Goal: Task Accomplishment & Management: Use online tool/utility

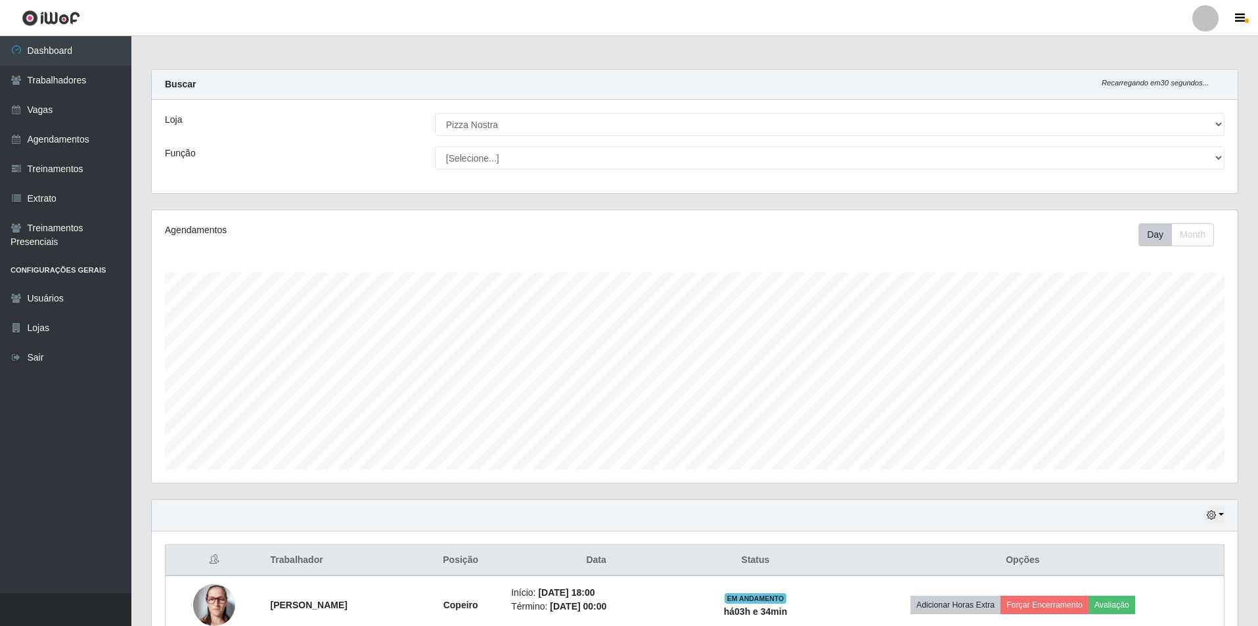
select select "337"
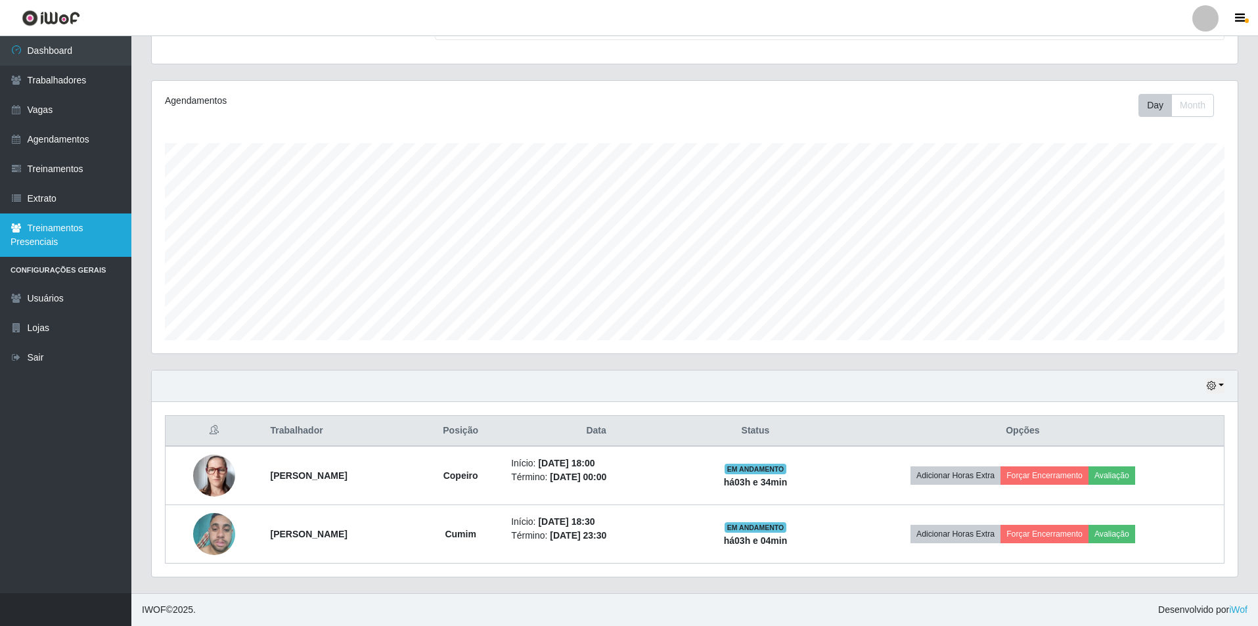
scroll to position [273, 1086]
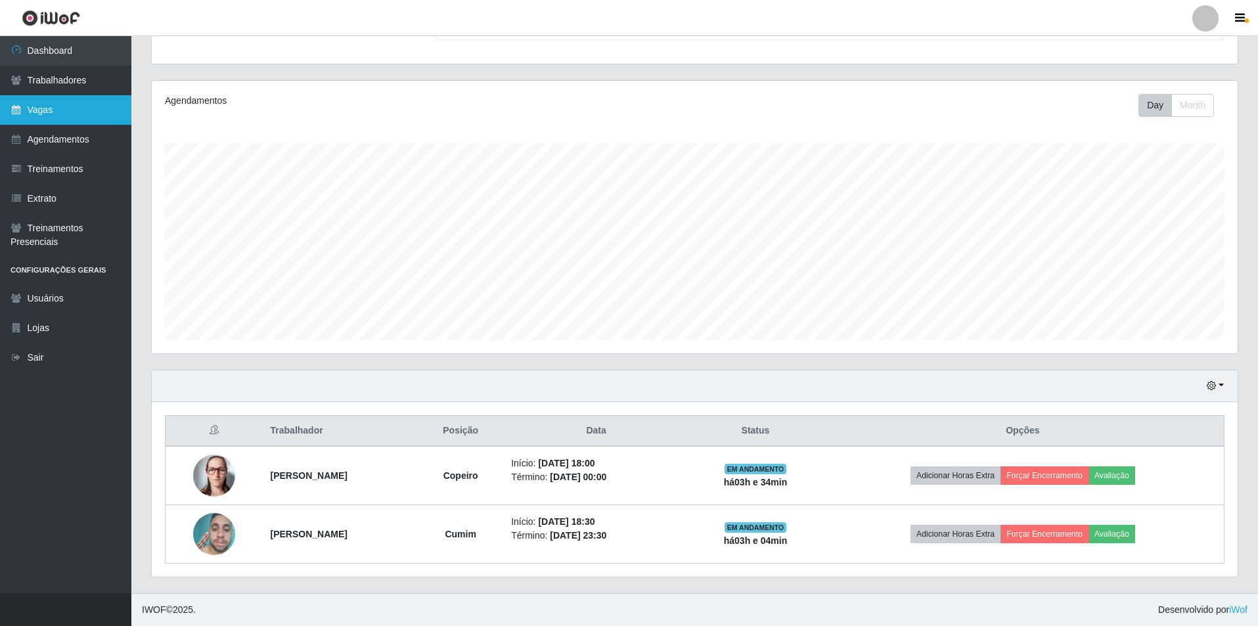
click at [102, 109] on link "Vagas" at bounding box center [65, 110] width 131 height 30
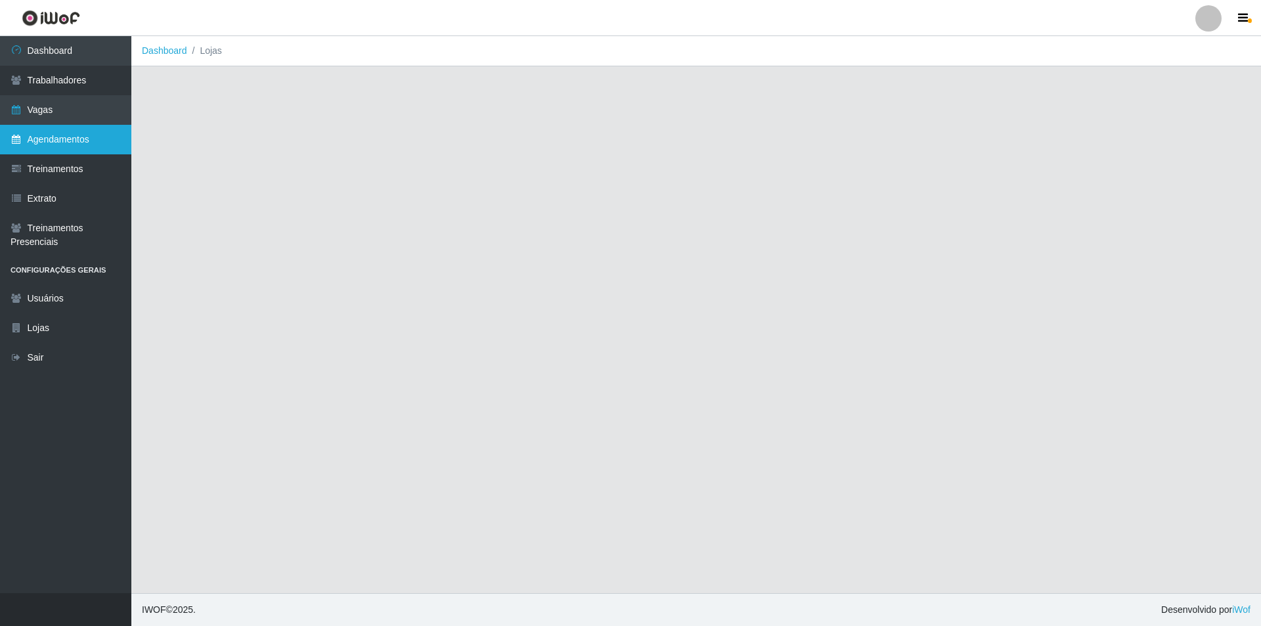
click at [99, 126] on link "Agendamentos" at bounding box center [65, 140] width 131 height 30
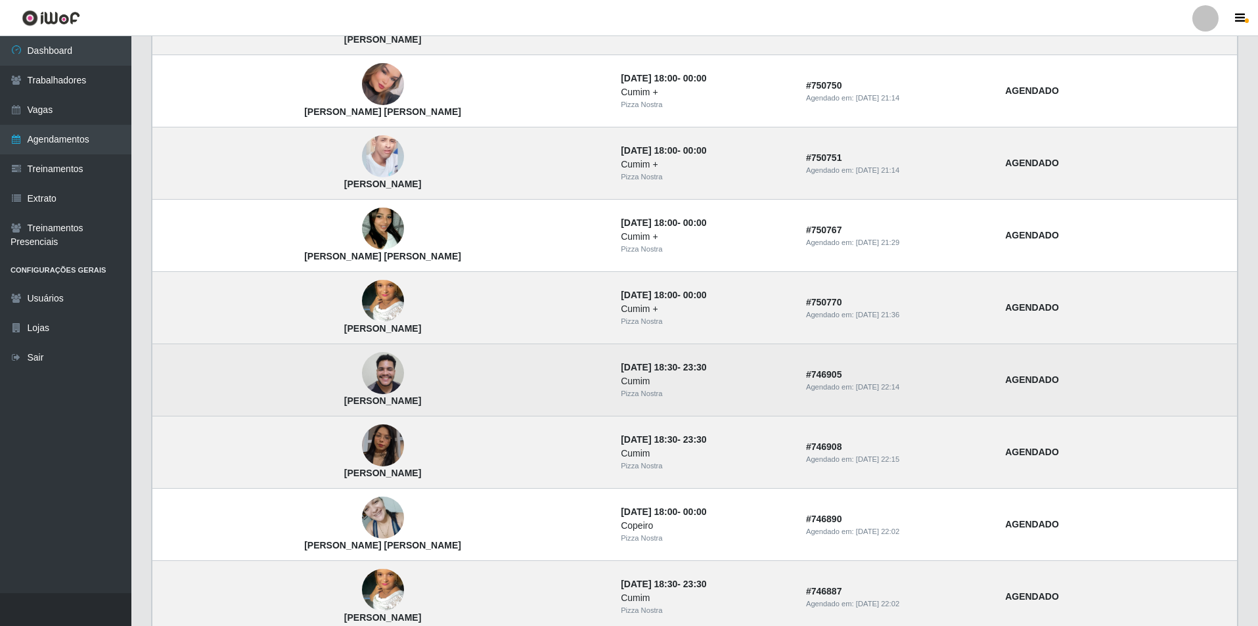
scroll to position [745, 0]
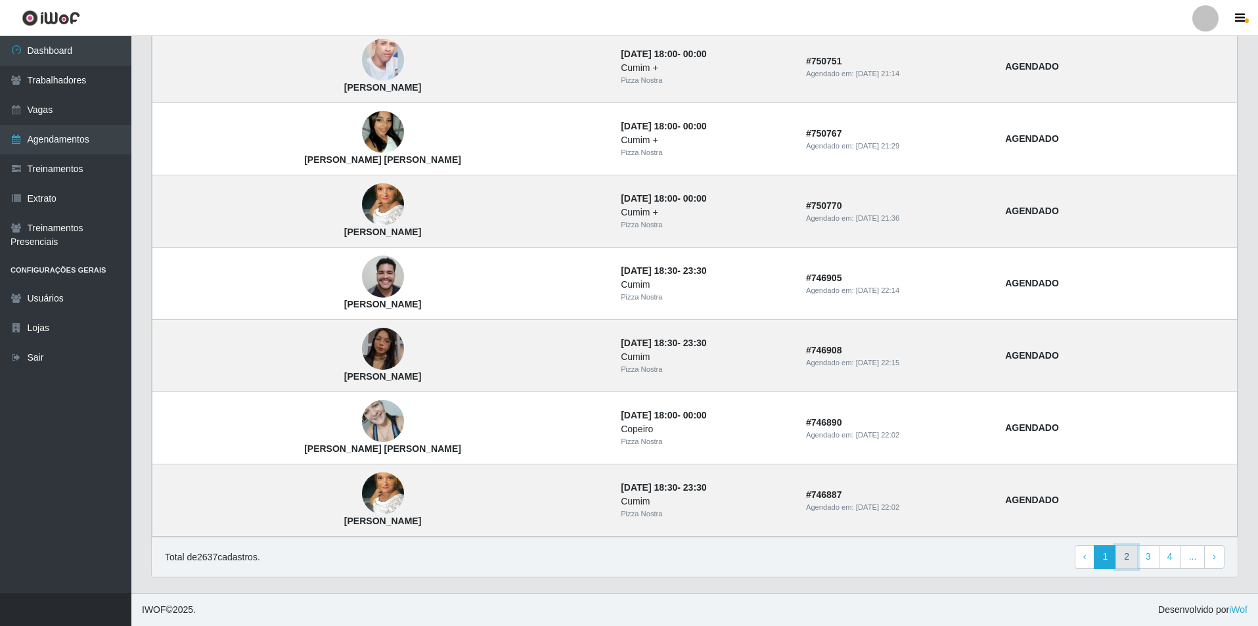
click at [1137, 561] on link "2" at bounding box center [1126, 557] width 22 height 24
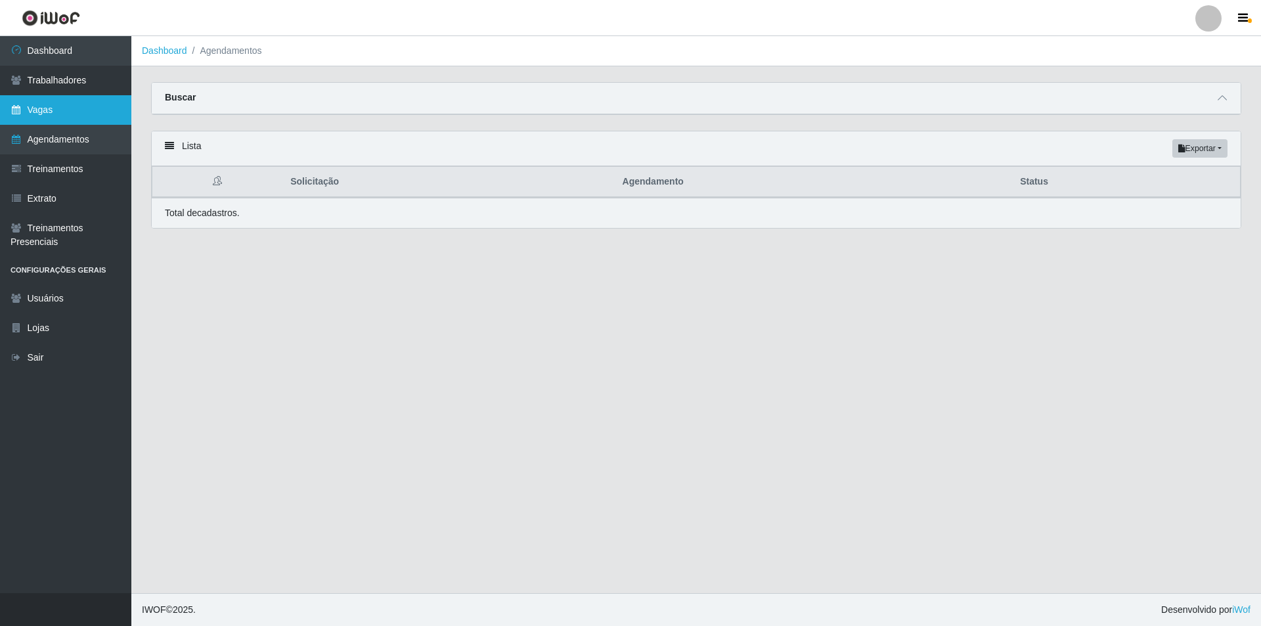
click at [103, 99] on link "Vagas" at bounding box center [65, 110] width 131 height 30
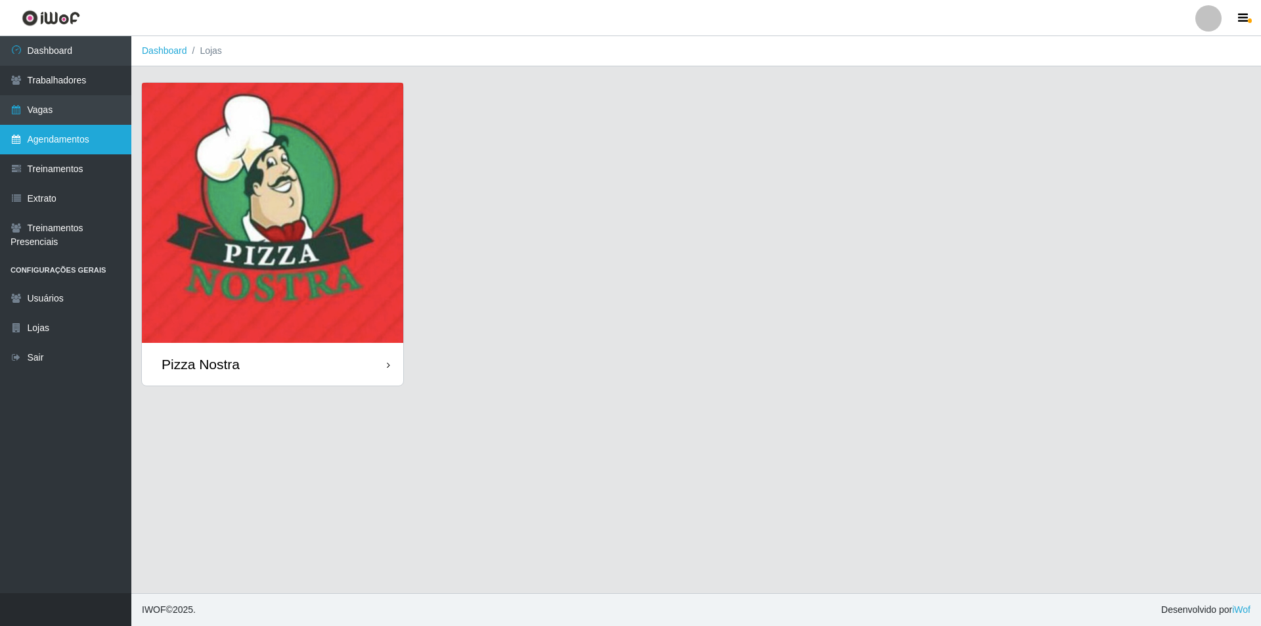
click at [102, 144] on link "Agendamentos" at bounding box center [65, 140] width 131 height 30
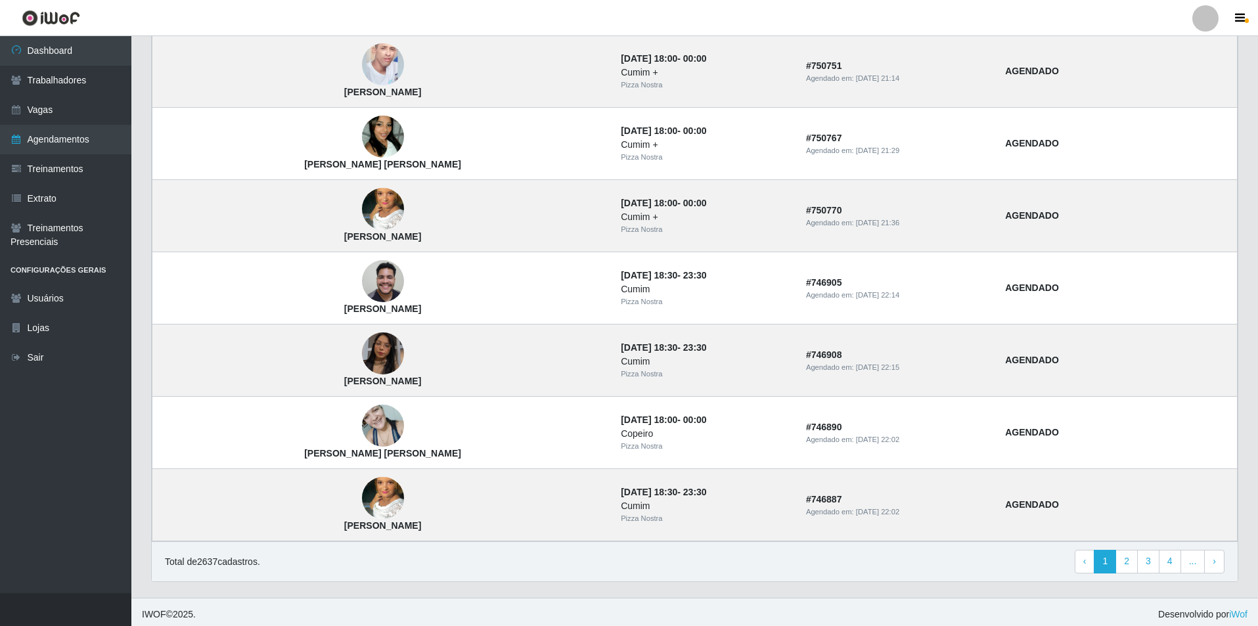
scroll to position [745, 0]
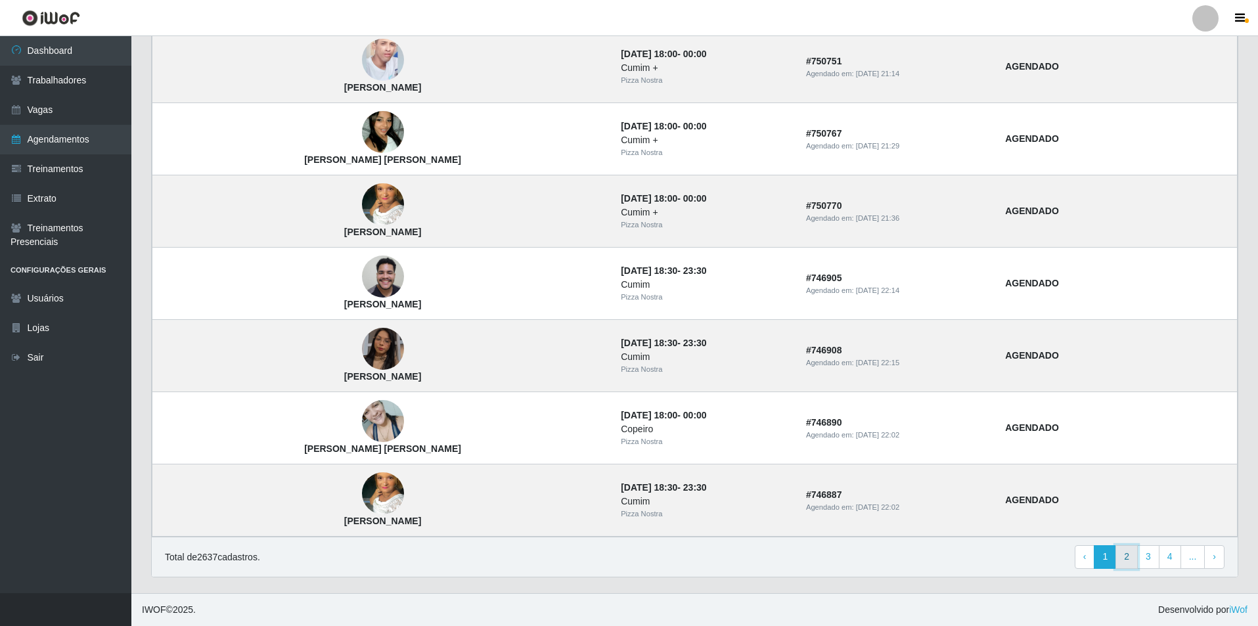
click at [1133, 567] on link "2" at bounding box center [1126, 557] width 22 height 24
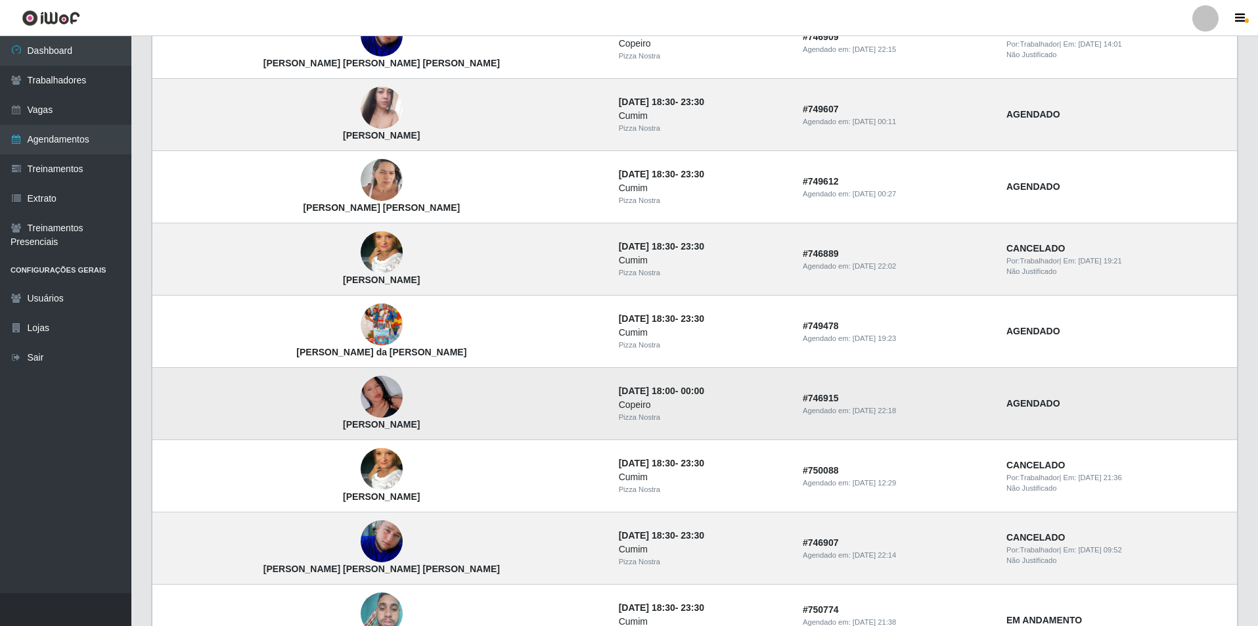
scroll to position [263, 0]
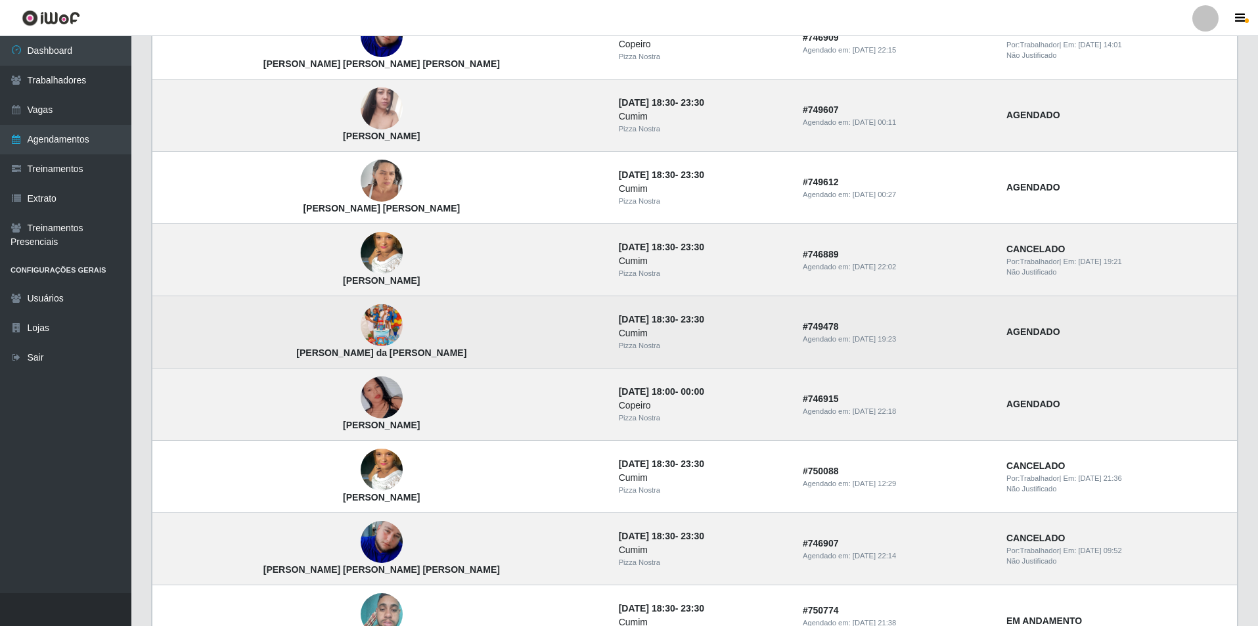
click at [361, 328] on img at bounding box center [382, 325] width 42 height 75
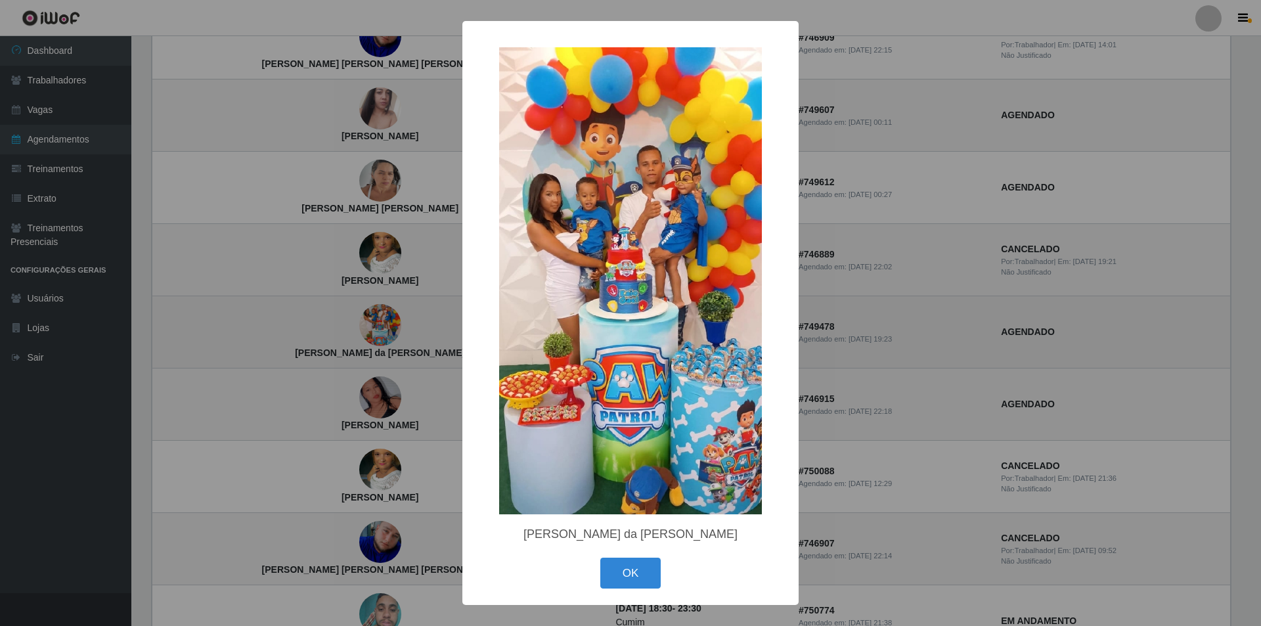
click at [305, 328] on div "× Ítalo Gabriel da Silva Santos OK Cancel" at bounding box center [630, 313] width 1261 height 626
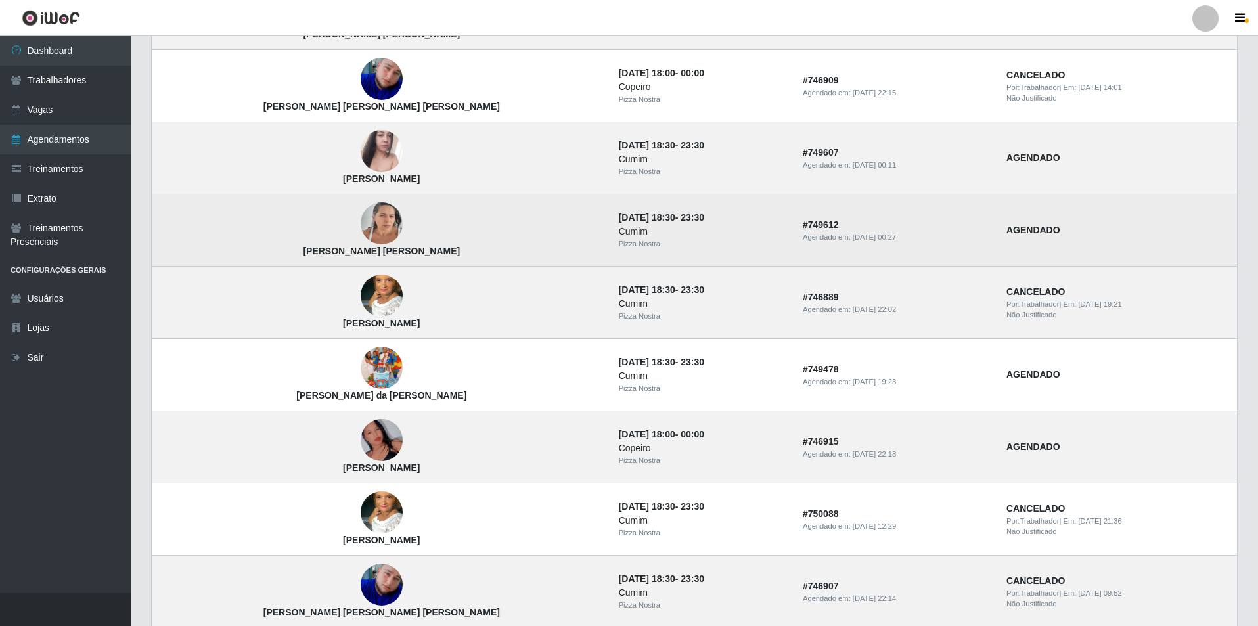
scroll to position [197, 0]
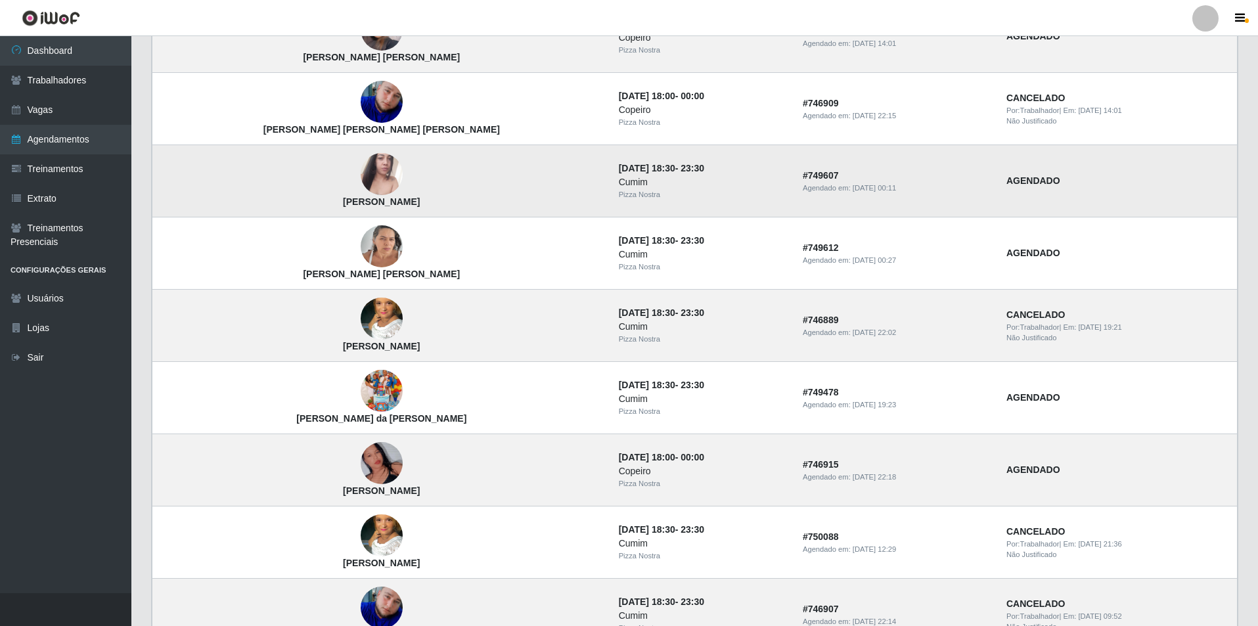
click at [361, 171] on img at bounding box center [382, 174] width 42 height 75
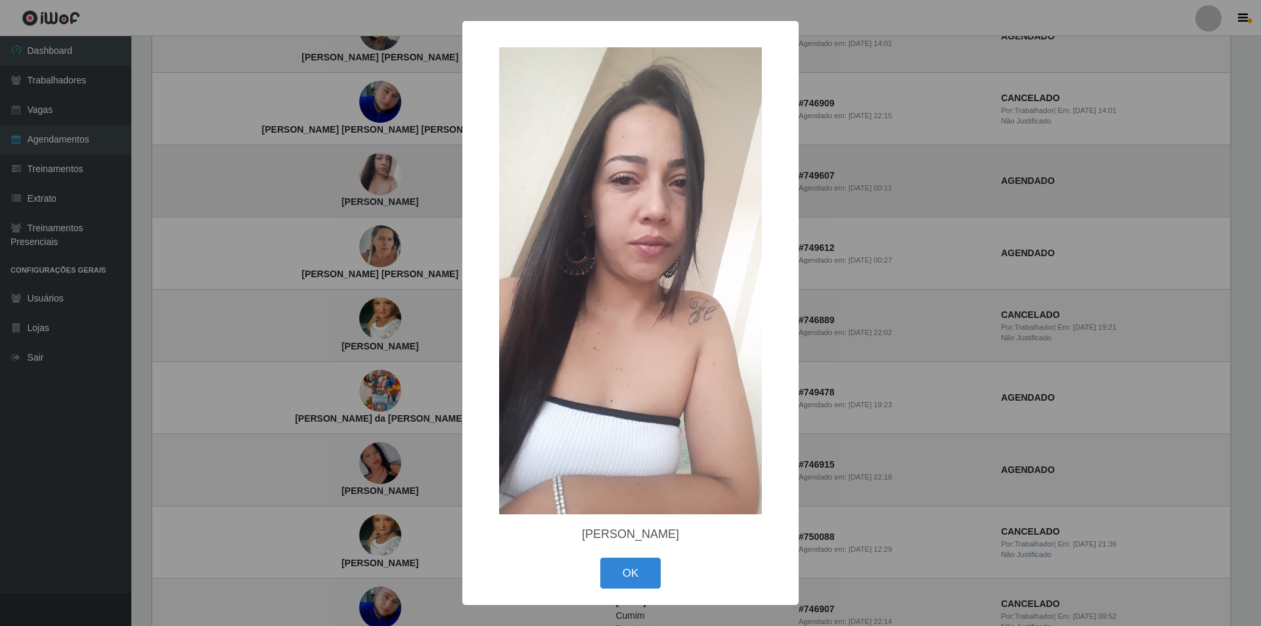
click at [308, 171] on div "× Mylena Santos Barbosa OK Cancel" at bounding box center [630, 313] width 1261 height 626
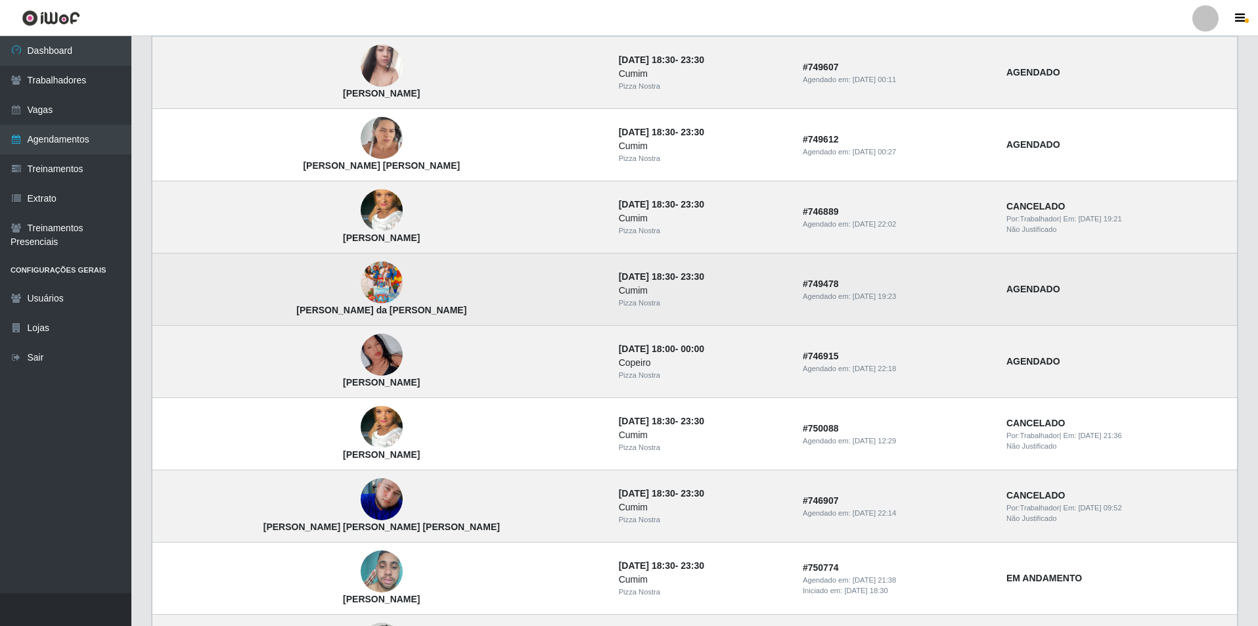
scroll to position [328, 0]
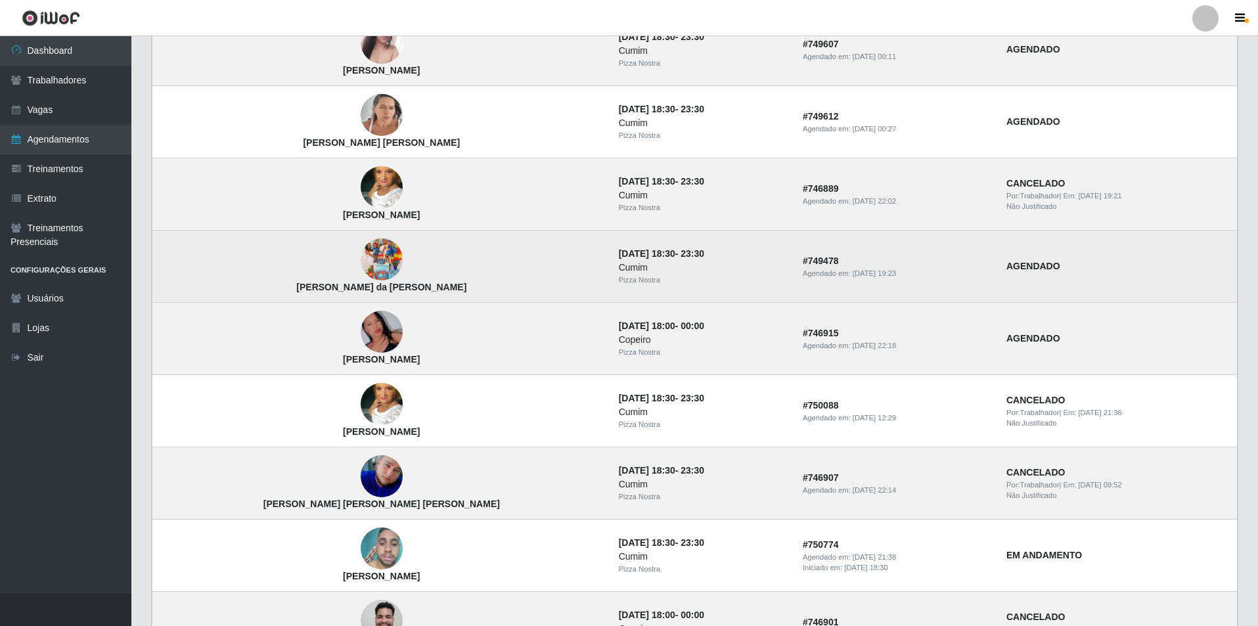
click at [361, 264] on img at bounding box center [382, 259] width 42 height 75
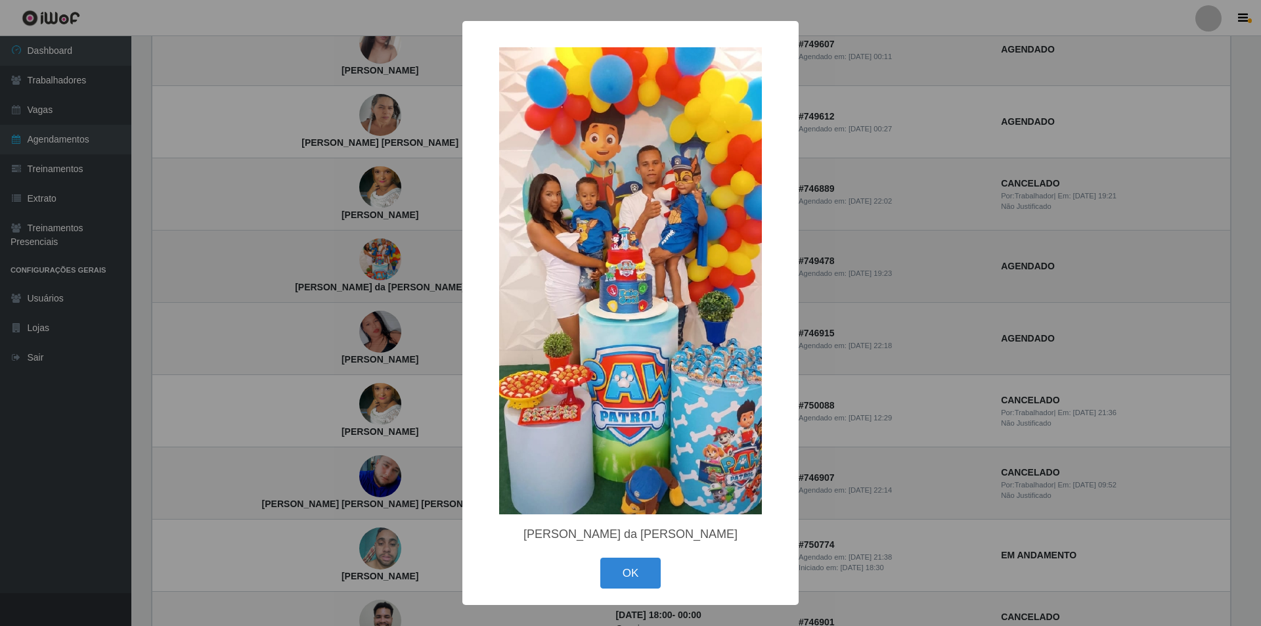
click at [322, 264] on div "× Ítalo Gabriel da Silva Santos OK Cancel" at bounding box center [630, 313] width 1261 height 626
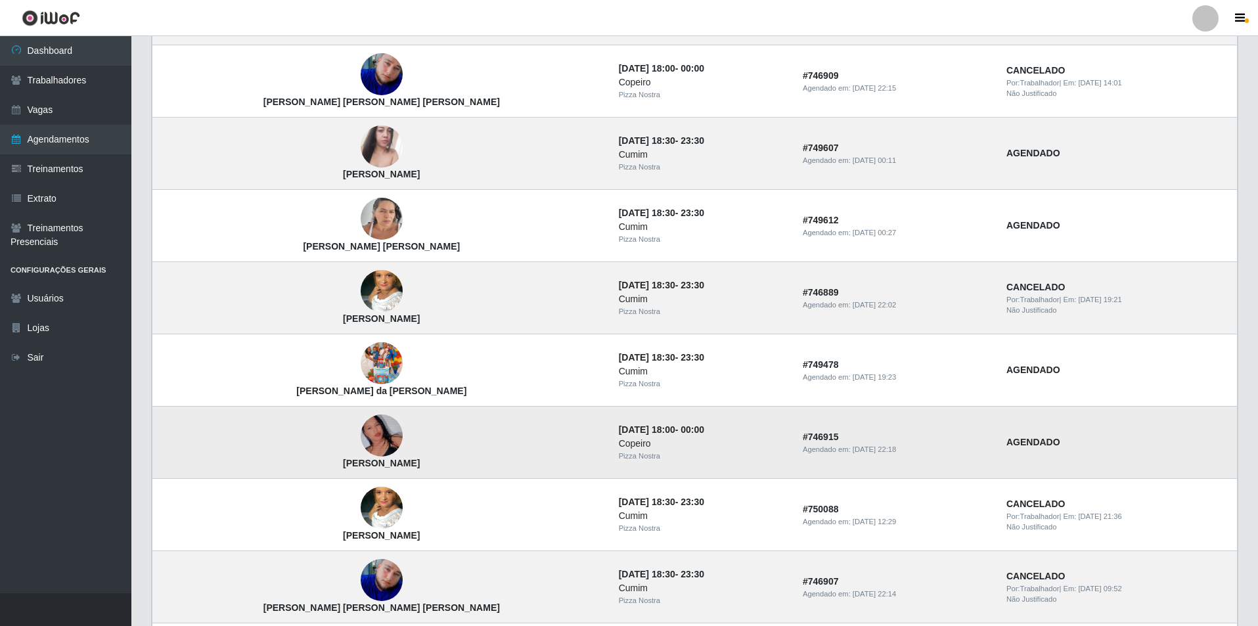
scroll to position [197, 0]
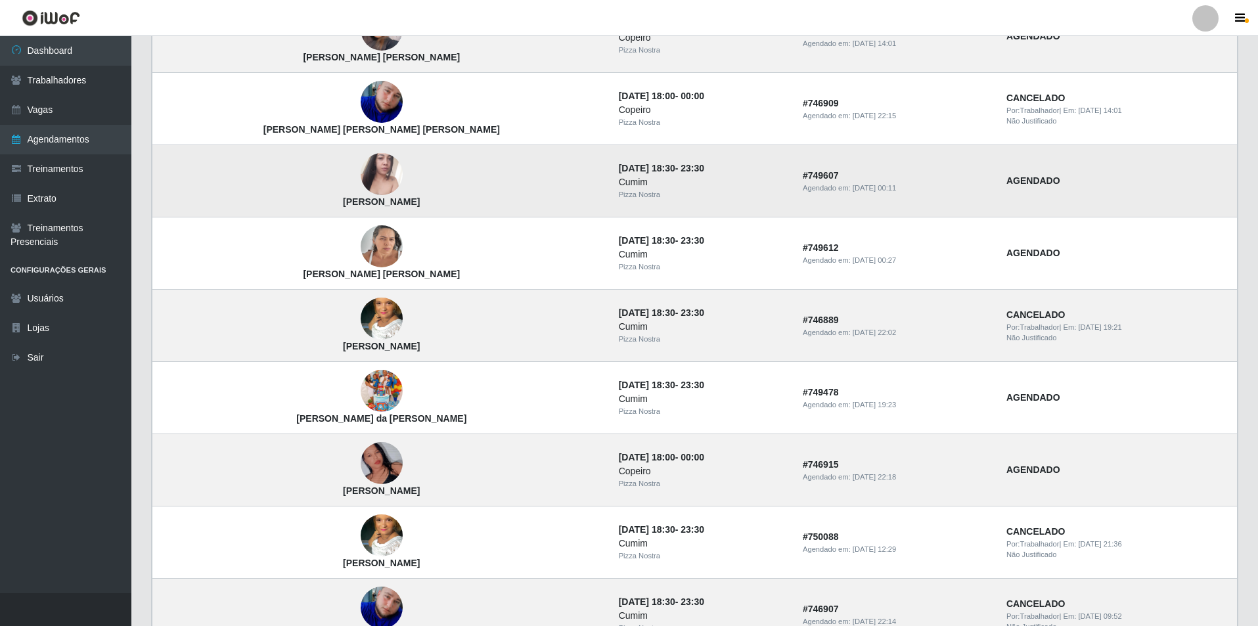
click at [361, 154] on img at bounding box center [382, 174] width 42 height 75
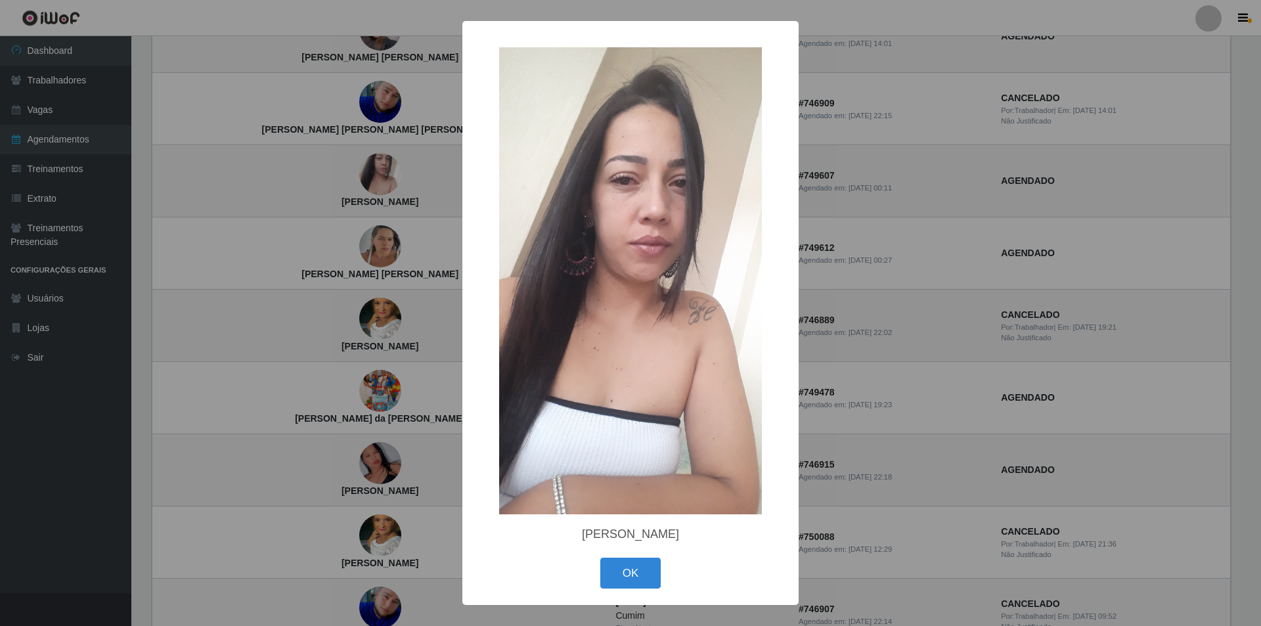
click at [310, 154] on div "× Mylena Santos Barbosa OK Cancel" at bounding box center [630, 313] width 1261 height 626
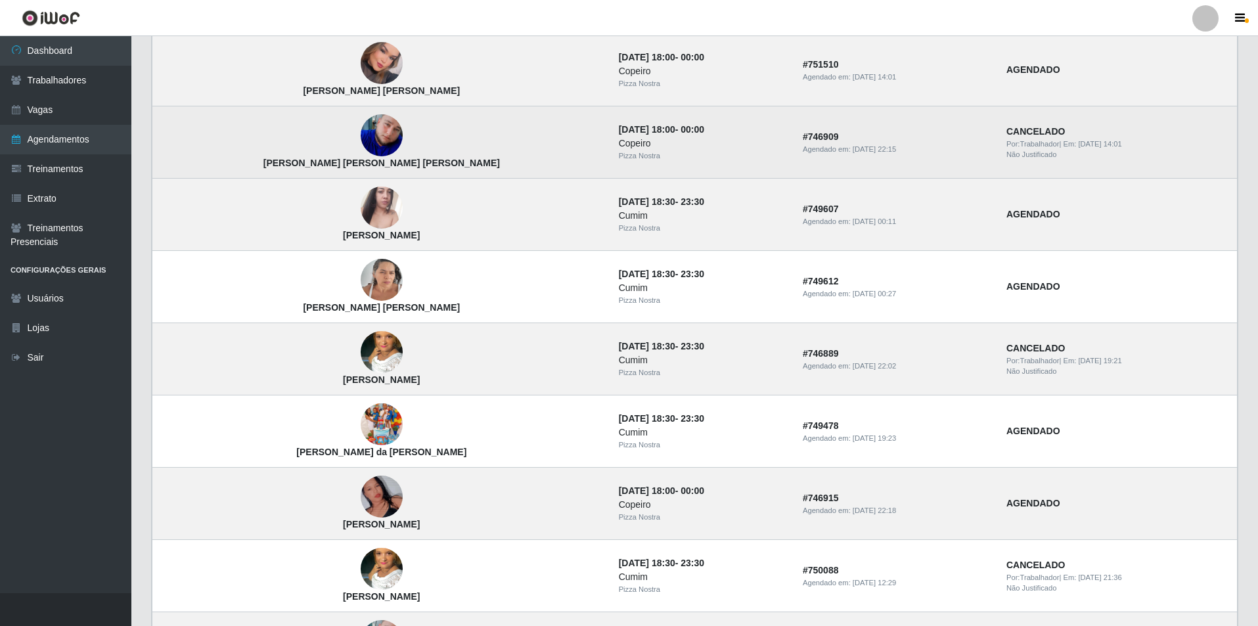
scroll to position [131, 0]
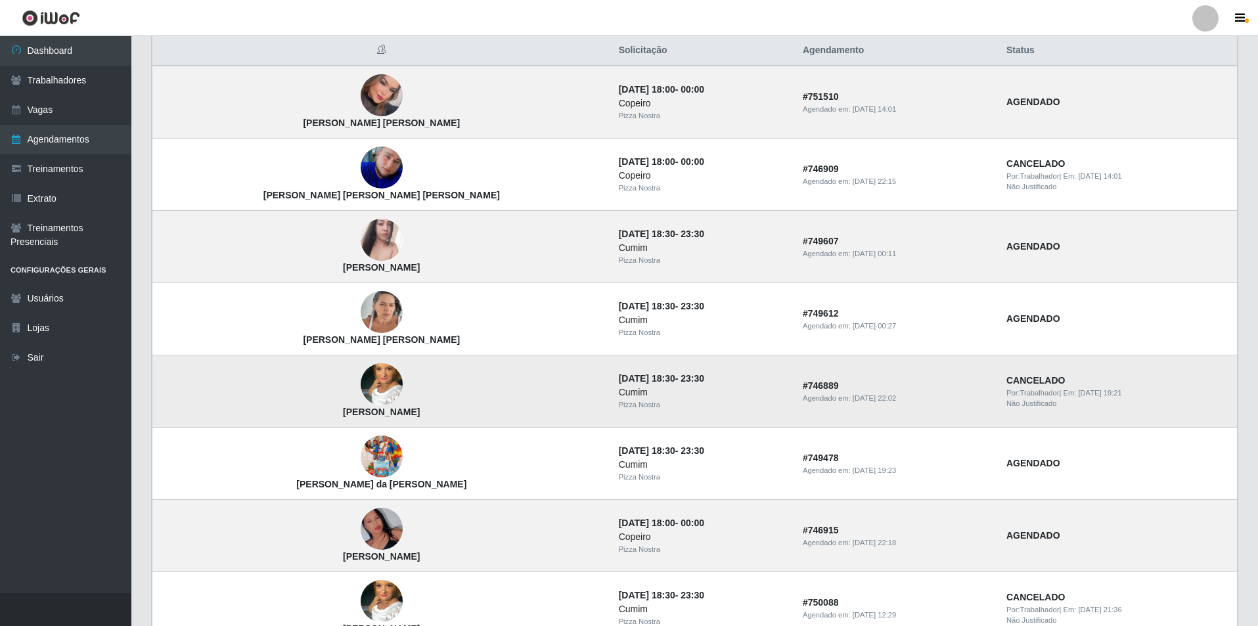
click at [361, 370] on img at bounding box center [382, 384] width 42 height 75
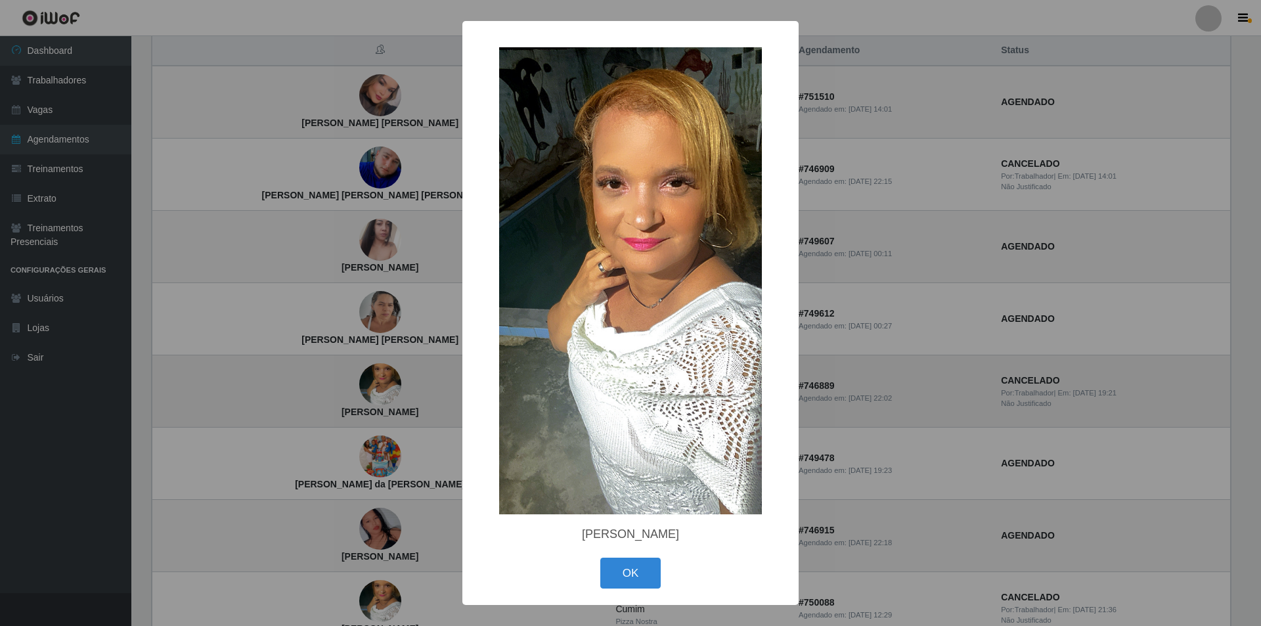
click at [313, 370] on div "× Lidiane Nascimento Silva OK Cancel" at bounding box center [630, 313] width 1261 height 626
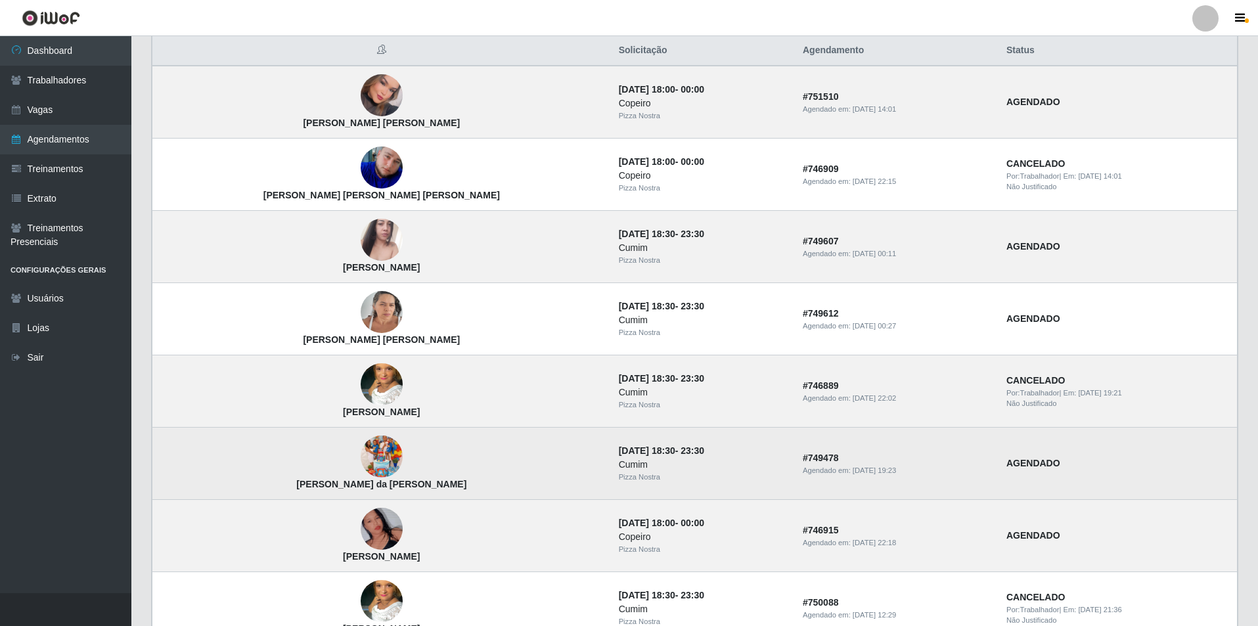
click at [298, 485] on strong "Ítalo Gabriel da Silva Santos" at bounding box center [381, 484] width 170 height 11
click at [361, 464] on img at bounding box center [382, 456] width 42 height 75
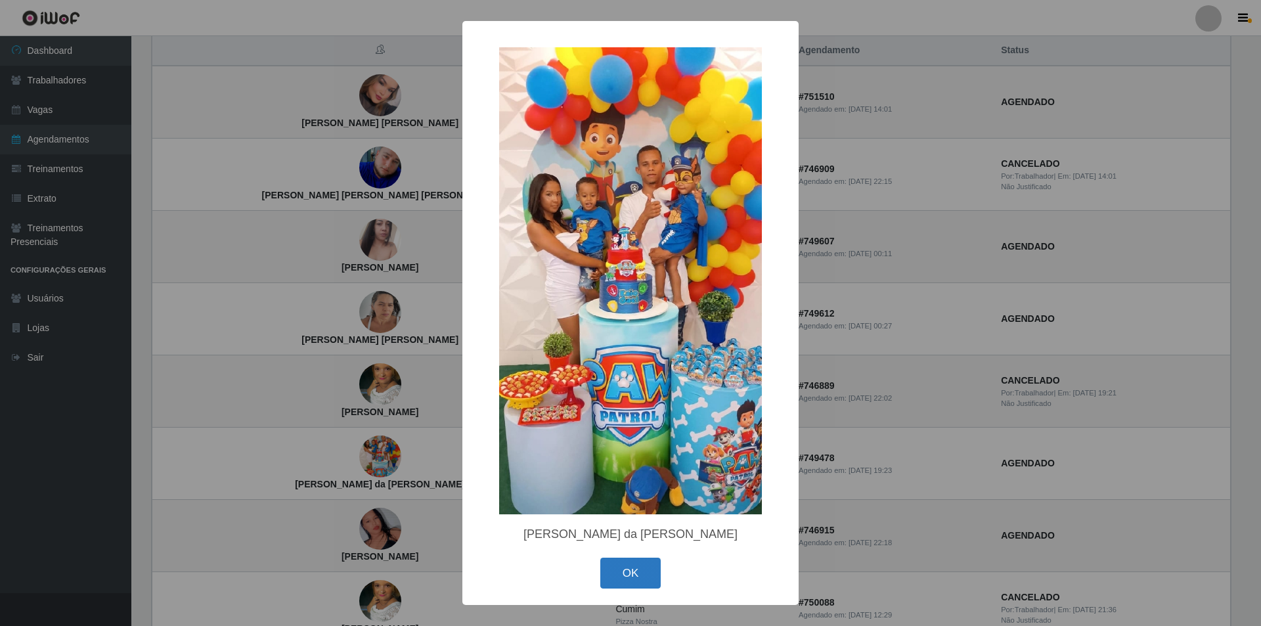
click at [636, 575] on button "OK" at bounding box center [630, 573] width 61 height 31
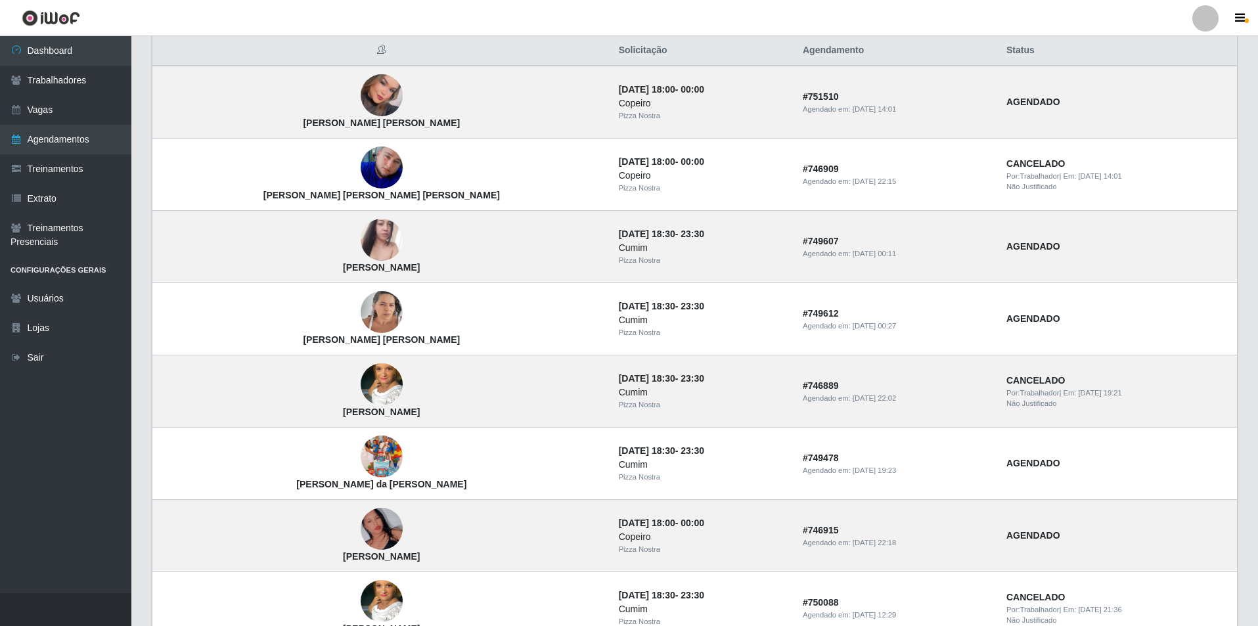
click at [862, 41] on th "Agendamento" at bounding box center [897, 50] width 204 height 31
